Goal: Navigation & Orientation: Find specific page/section

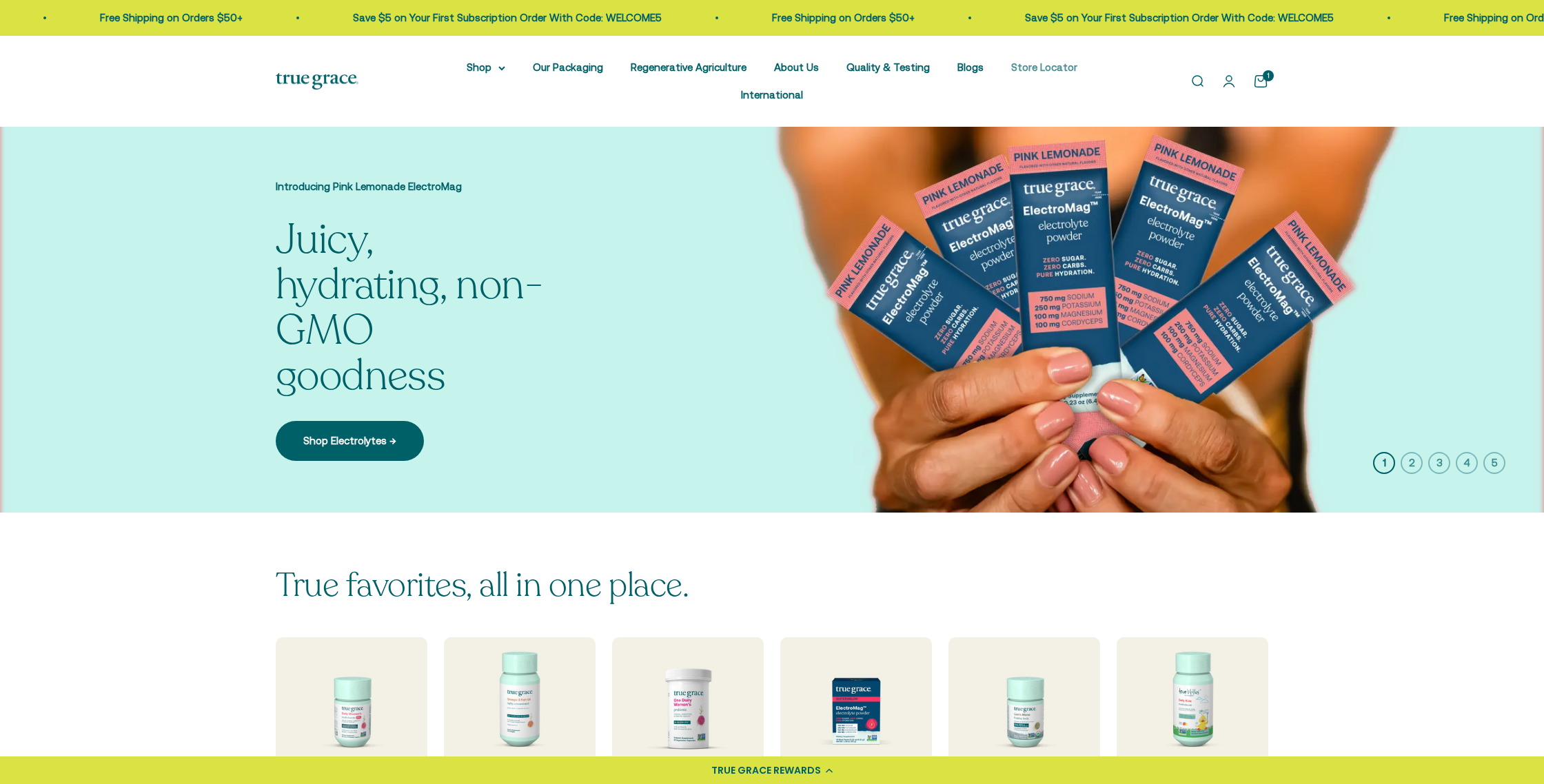
click at [1011, 65] on link "Store Locator" at bounding box center [1044, 67] width 66 height 12
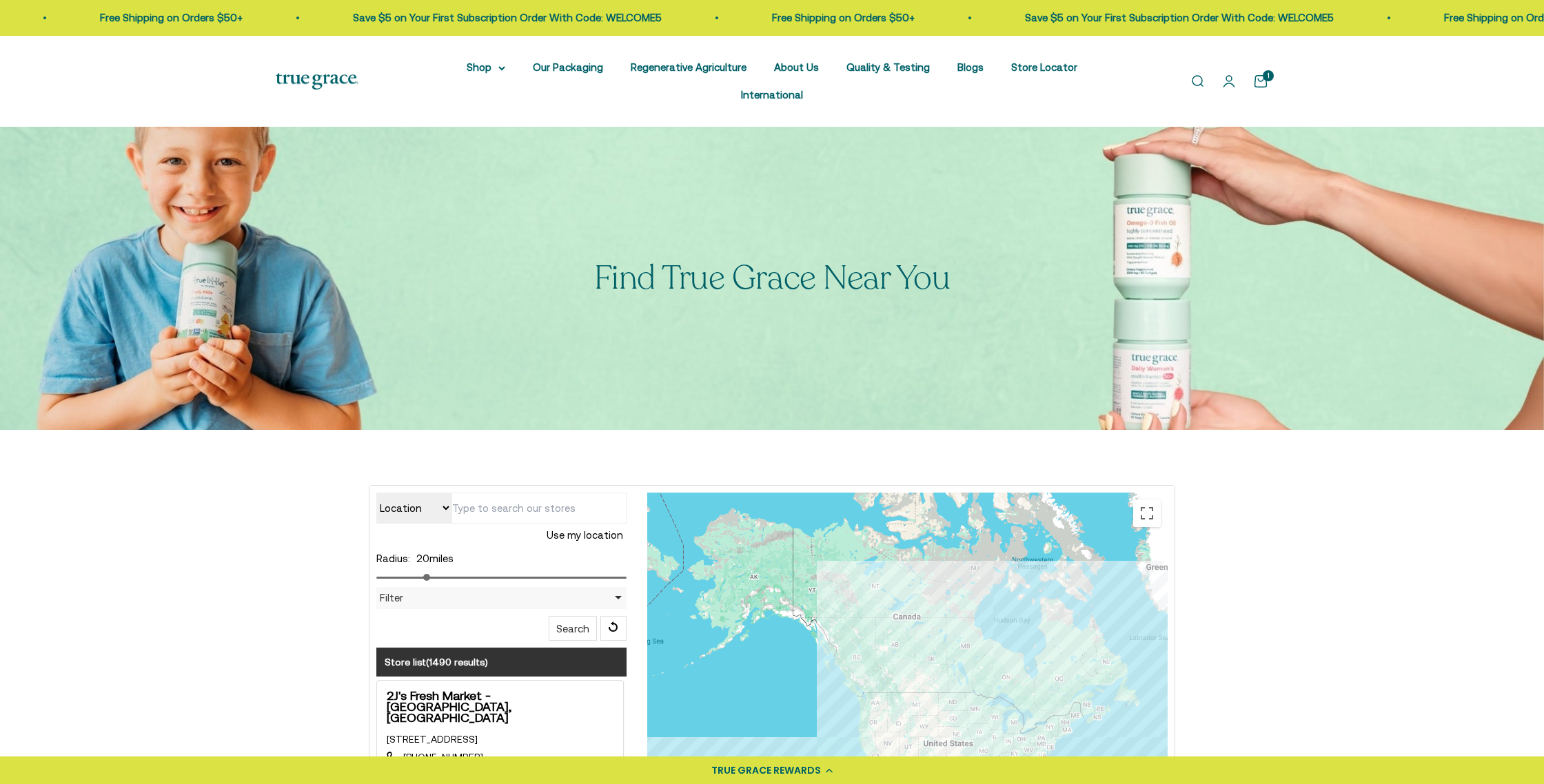
type input "N19W24652 [STREET_ADDRESS]"
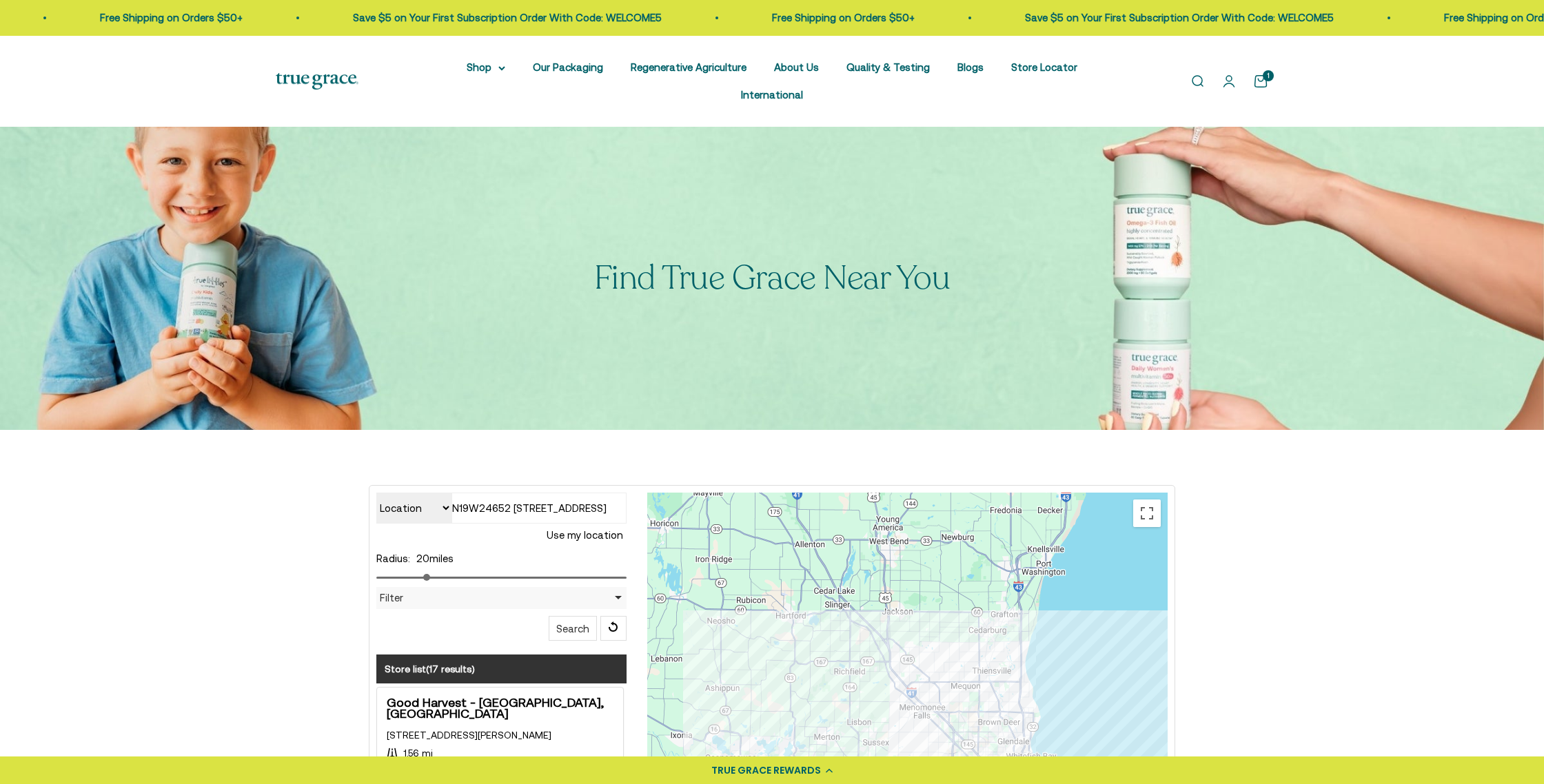
click at [618, 587] on div "Filter" at bounding box center [501, 597] width 250 height 22
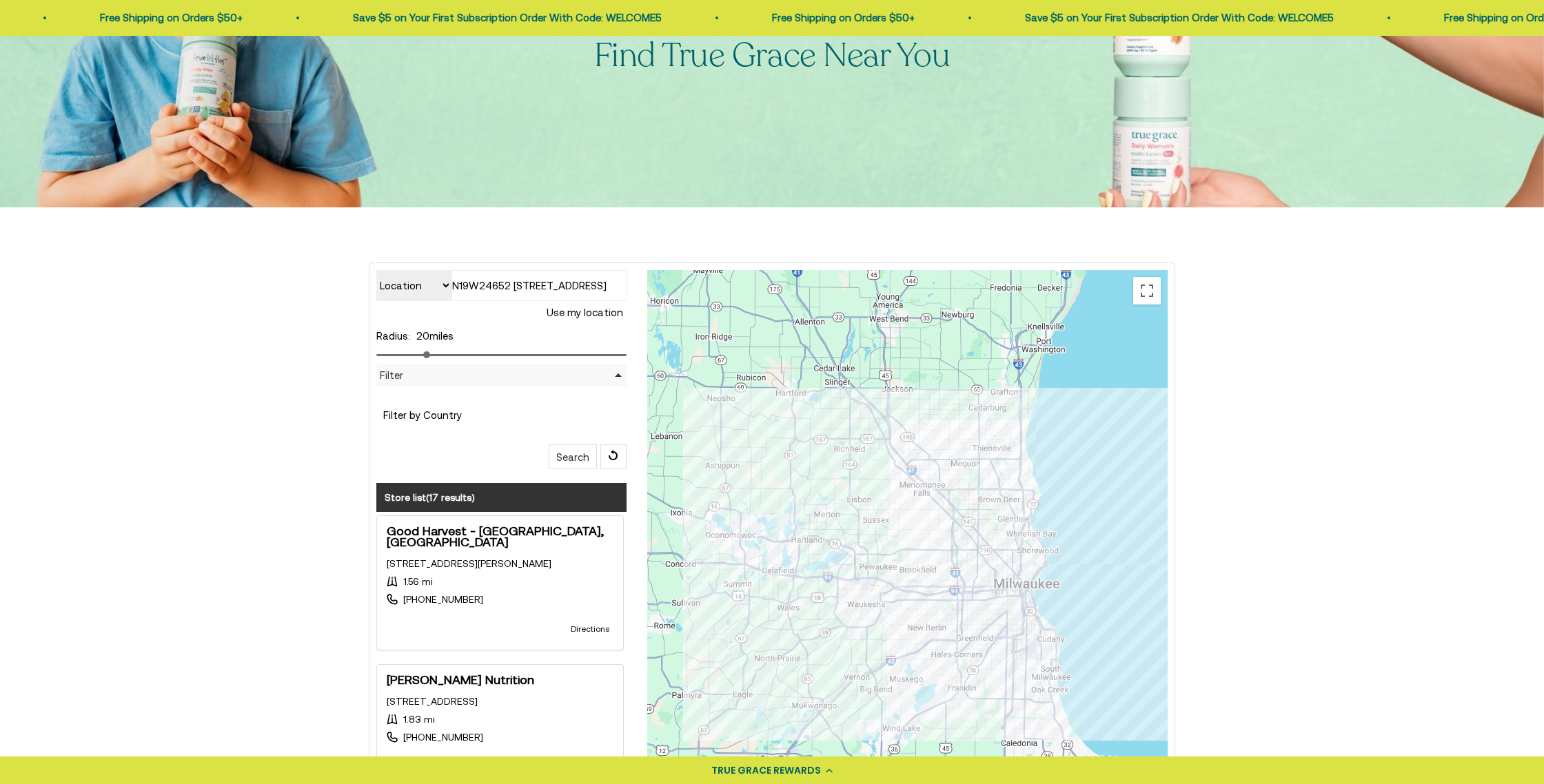
scroll to position [224, 0]
click at [430, 405] on div "Filter by Country [GEOGRAPHIC_DATA]" at bounding box center [501, 417] width 250 height 37
